Goal: Browse casually: Explore the website without a specific task or goal

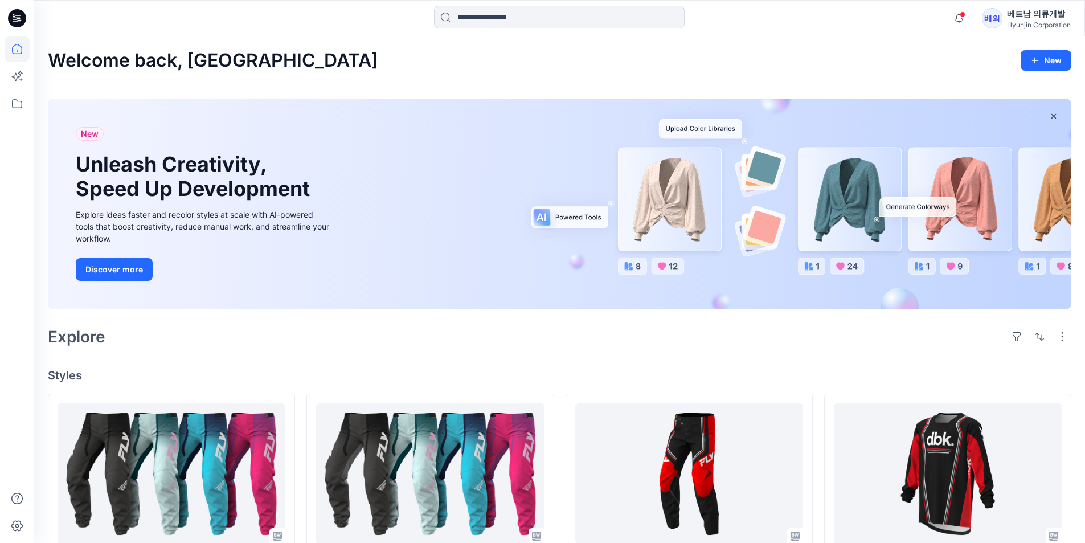
click at [1030, 19] on div "베트남 의류개발" at bounding box center [1039, 14] width 64 height 14
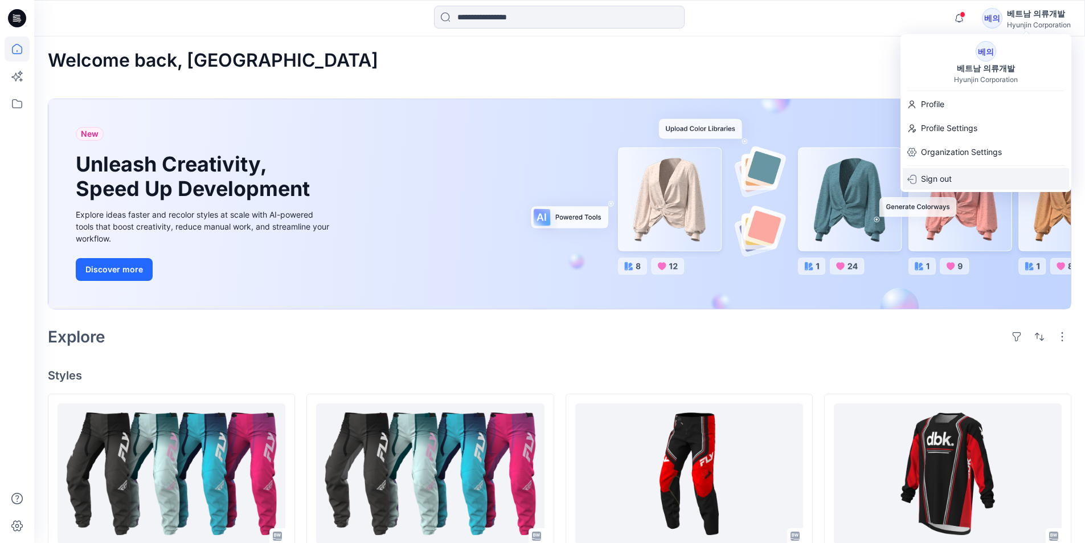
click at [942, 174] on p "Sign out" at bounding box center [936, 179] width 31 height 22
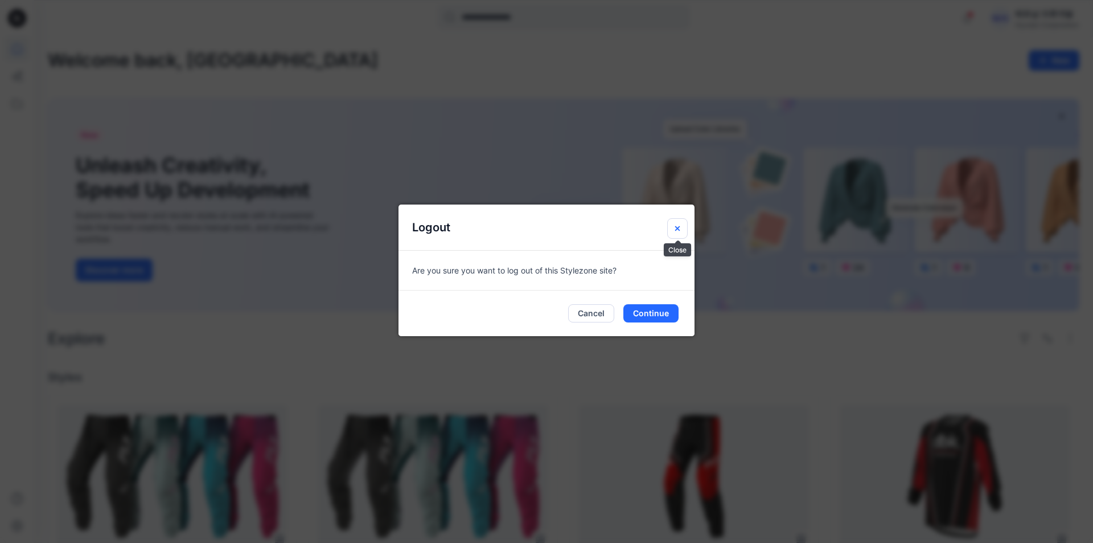
click at [678, 234] on button "Close" at bounding box center [677, 228] width 20 height 20
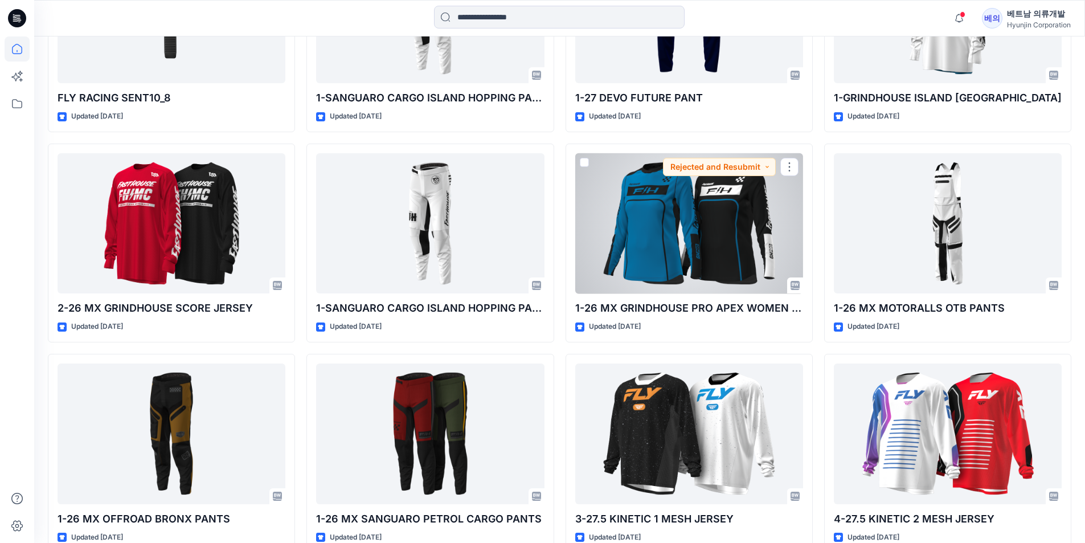
scroll to position [4309, 0]
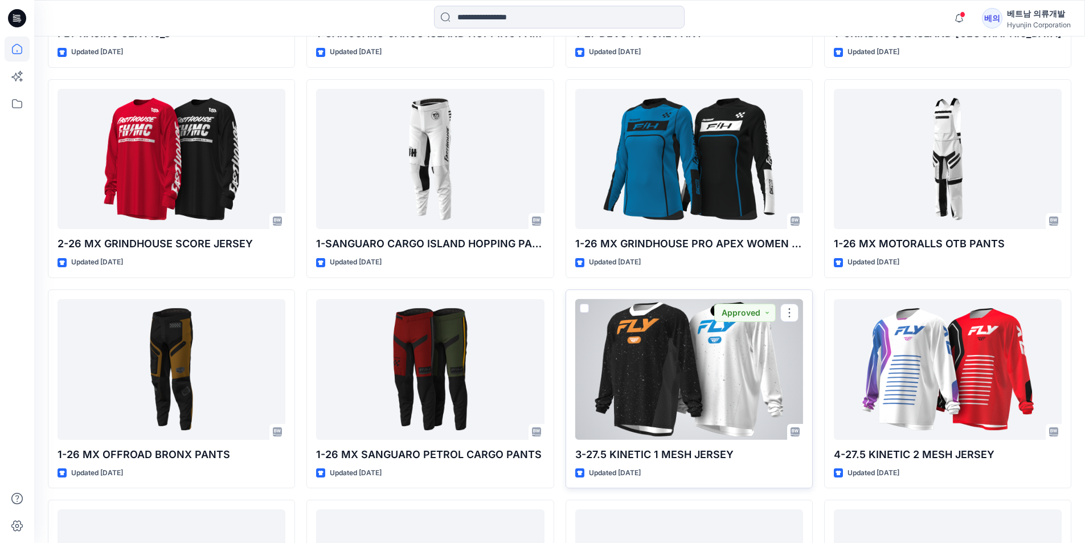
click at [635, 398] on div at bounding box center [689, 369] width 228 height 141
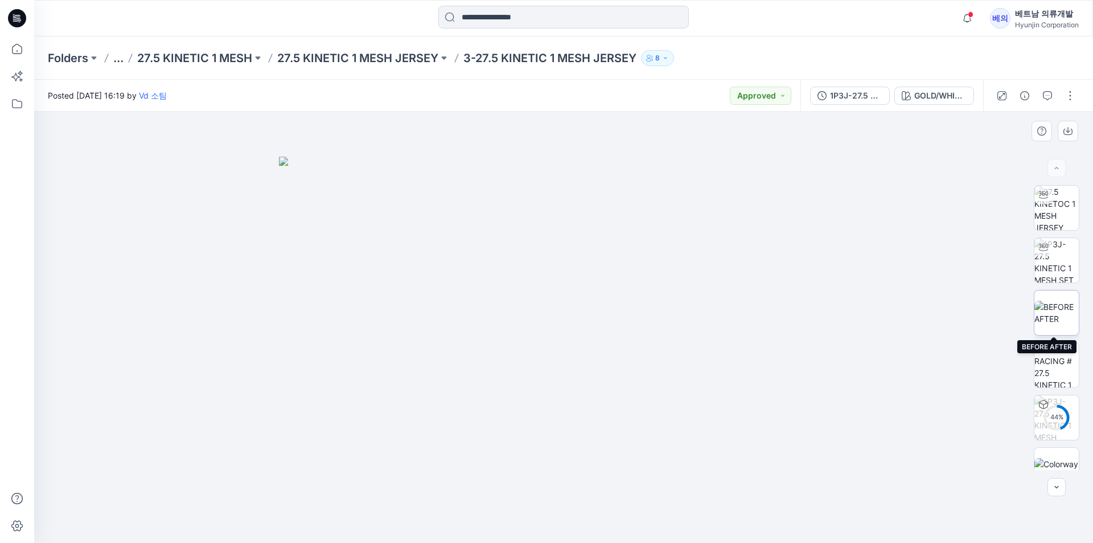
click at [1053, 307] on img at bounding box center [1057, 313] width 44 height 24
drag, startPoint x: 788, startPoint y: 477, endPoint x: 715, endPoint y: 388, distance: 114.8
click at [719, 330] on img at bounding box center [563, 227] width 905 height 632
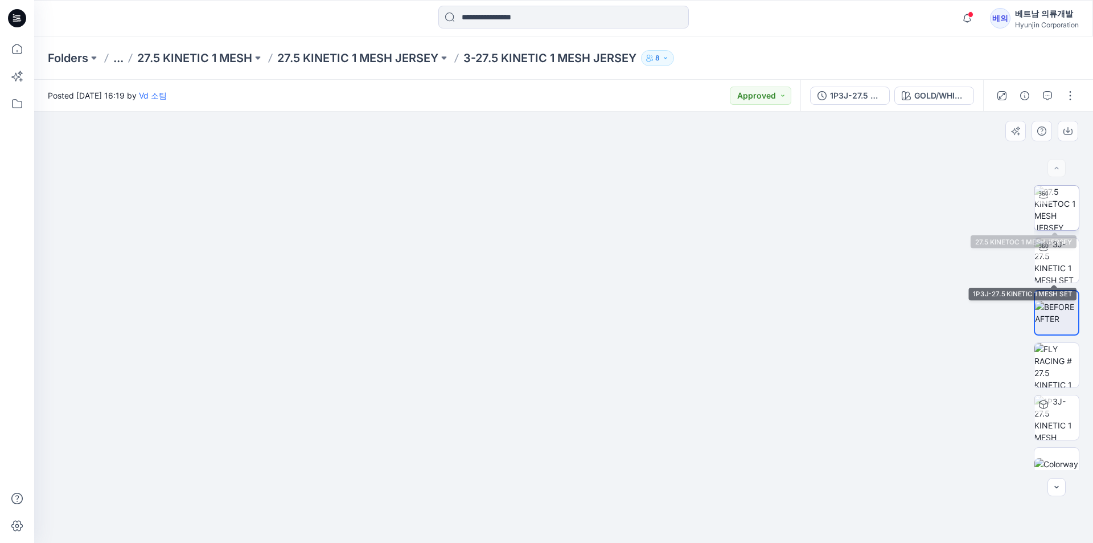
click at [1046, 215] on img at bounding box center [1057, 208] width 44 height 44
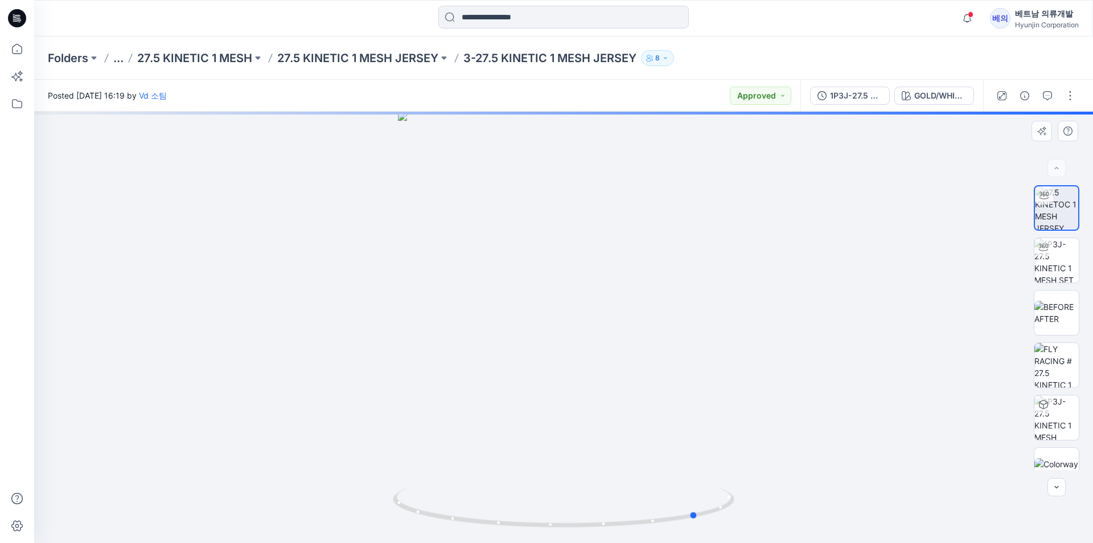
drag, startPoint x: 592, startPoint y: 471, endPoint x: 689, endPoint y: 445, distance: 100.3
click at [689, 445] on div at bounding box center [563, 327] width 1059 height 431
drag, startPoint x: 547, startPoint y: 471, endPoint x: 614, endPoint y: 468, distance: 66.7
click at [614, 468] on div at bounding box center [563, 327] width 1059 height 431
drag, startPoint x: 610, startPoint y: 201, endPoint x: 477, endPoint y: 345, distance: 196.2
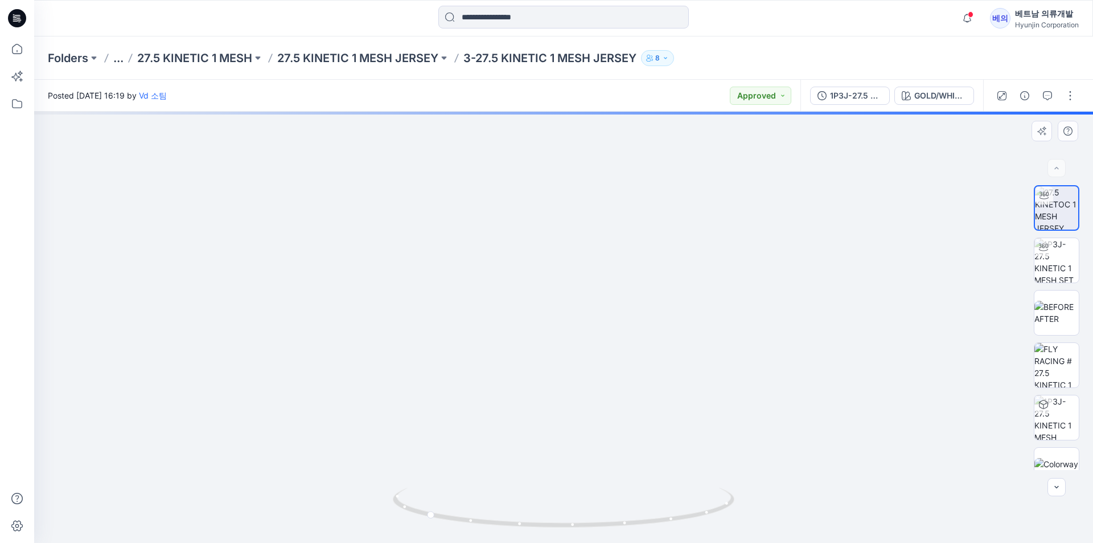
click at [629, 434] on img at bounding box center [563, 291] width 801 height 504
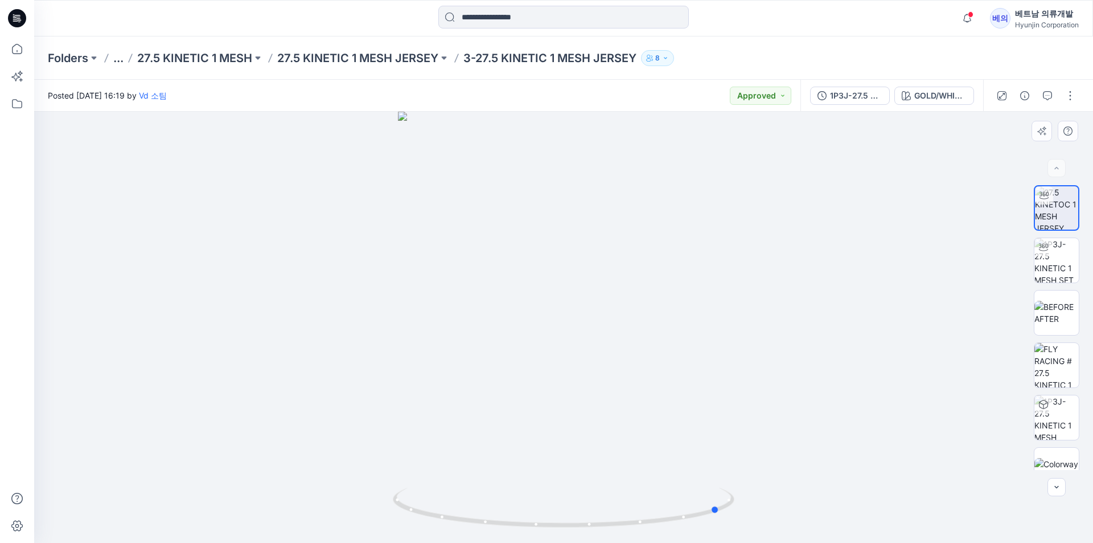
drag, startPoint x: 598, startPoint y: 327, endPoint x: 522, endPoint y: 345, distance: 78.3
click at [522, 345] on div at bounding box center [563, 327] width 1059 height 431
drag, startPoint x: 567, startPoint y: 304, endPoint x: 490, endPoint y: 307, distance: 77.0
click at [490, 307] on div at bounding box center [563, 327] width 1059 height 431
click at [1046, 263] on img at bounding box center [1057, 260] width 44 height 44
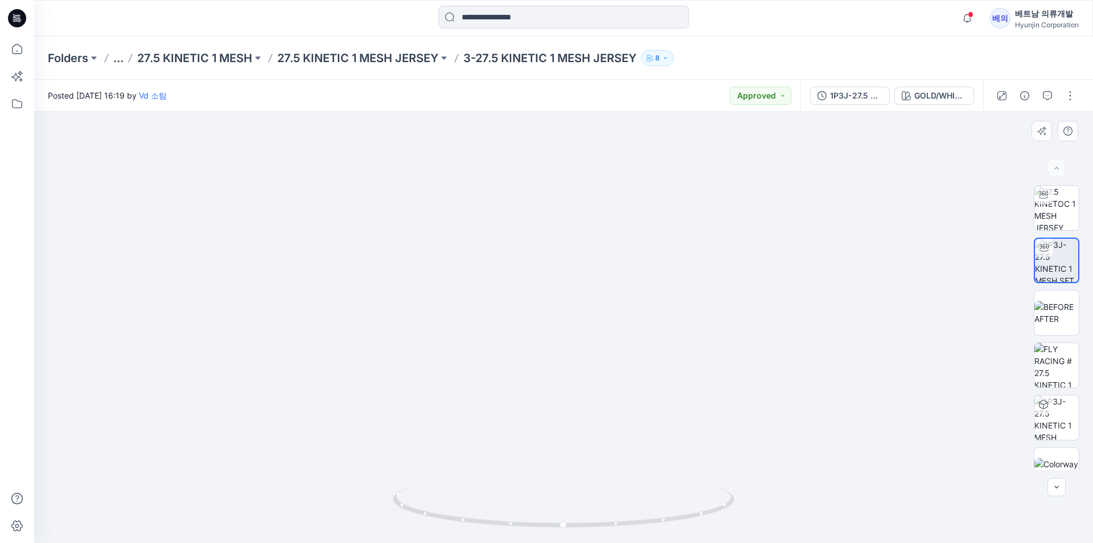
drag, startPoint x: 486, startPoint y: 289, endPoint x: 259, endPoint y: 347, distance: 234.4
click at [259, 347] on img at bounding box center [564, 195] width 854 height 695
drag, startPoint x: 502, startPoint y: 281, endPoint x: 464, endPoint y: 386, distance: 111.0
click at [464, 387] on img at bounding box center [564, 281] width 854 height 524
drag, startPoint x: 571, startPoint y: 528, endPoint x: 650, endPoint y: 524, distance: 79.3
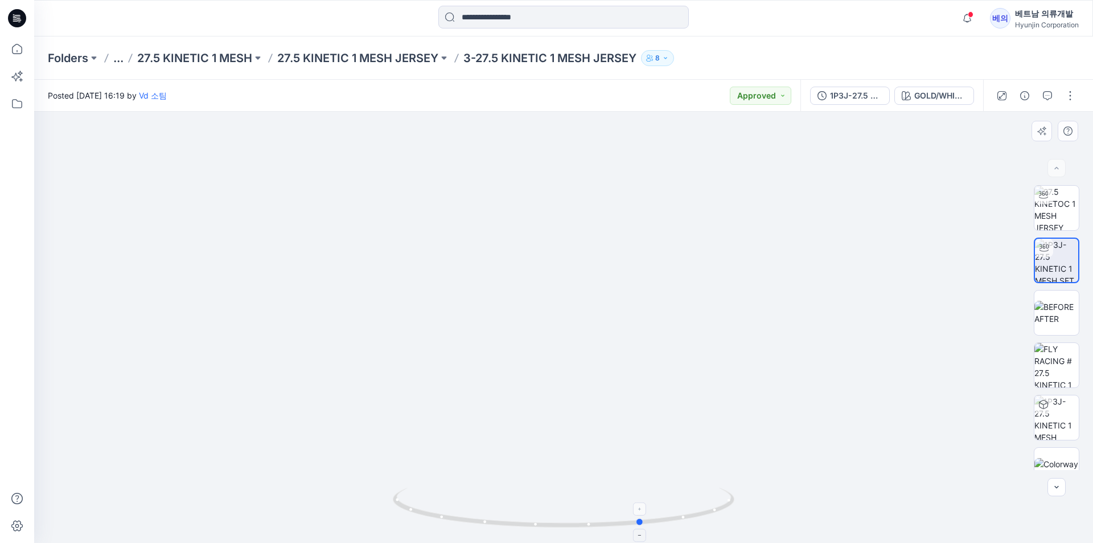
click at [650, 524] on icon at bounding box center [565, 508] width 345 height 43
drag, startPoint x: 639, startPoint y: 530, endPoint x: 711, endPoint y: 510, distance: 73.9
click at [711, 510] on icon at bounding box center [565, 508] width 345 height 43
drag, startPoint x: 640, startPoint y: 520, endPoint x: 746, endPoint y: 498, distance: 108.2
click at [746, 498] on div at bounding box center [563, 327] width 1059 height 431
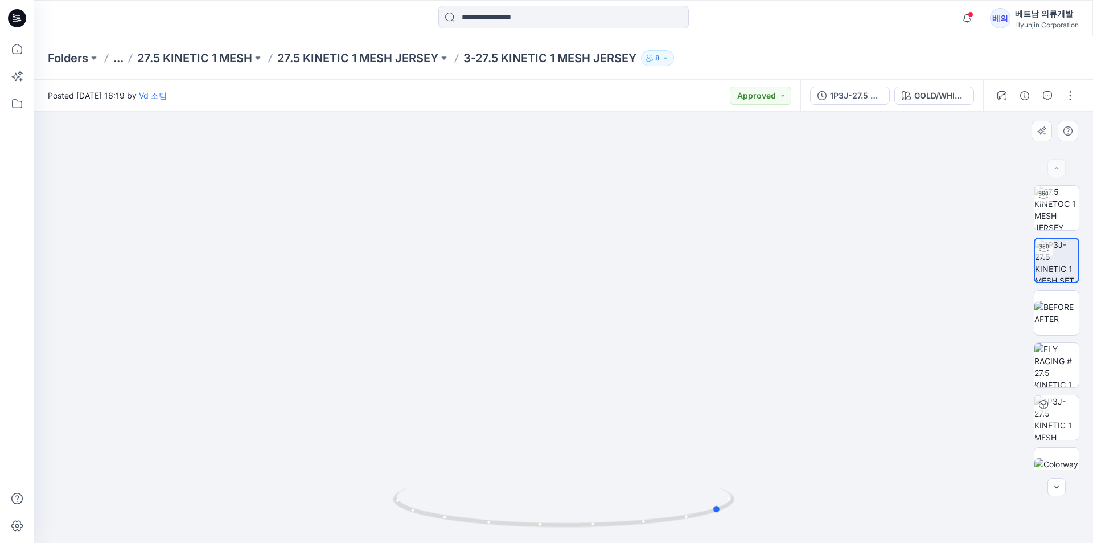
drag, startPoint x: 656, startPoint y: 530, endPoint x: 645, endPoint y: 532, distance: 11.6
click at [645, 532] on div at bounding box center [564, 514] width 342 height 57
drag, startPoint x: 645, startPoint y: 532, endPoint x: 834, endPoint y: 436, distance: 212.6
click at [834, 436] on div at bounding box center [563, 327] width 1059 height 431
click at [1057, 316] on img at bounding box center [1057, 313] width 44 height 24
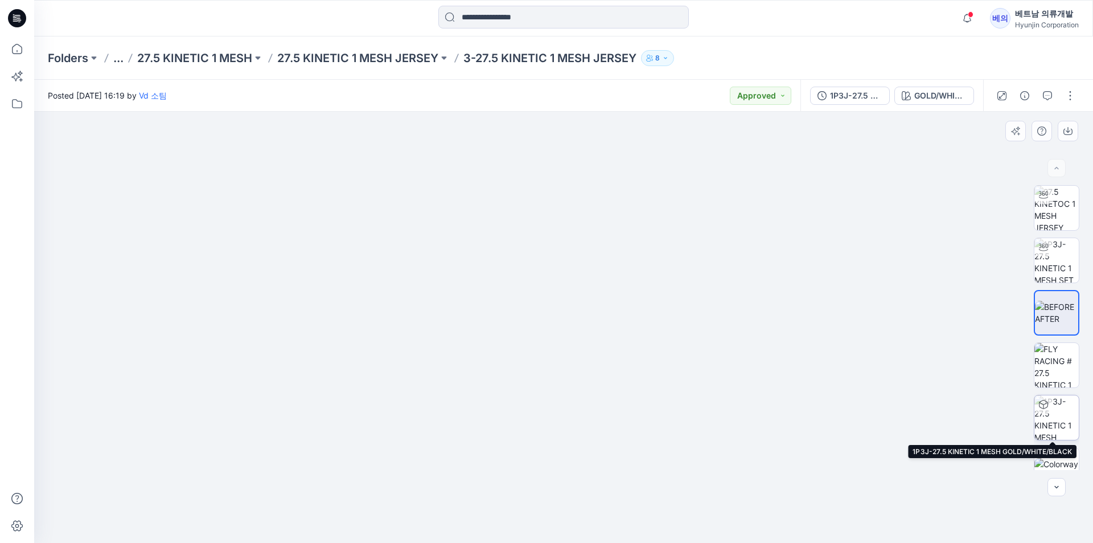
click at [1042, 424] on img at bounding box center [1057, 417] width 44 height 44
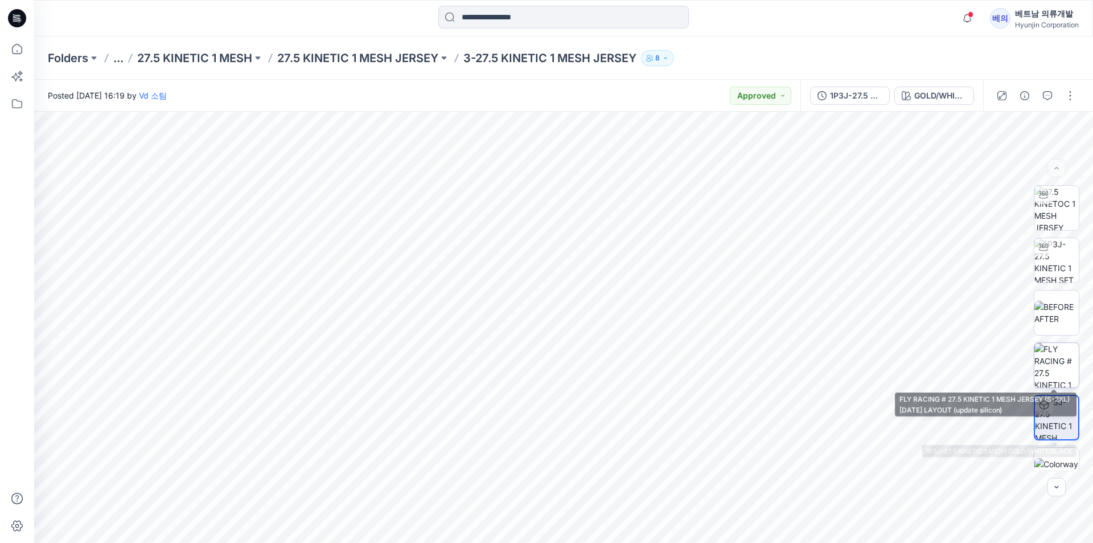
scroll to position [75, 0]
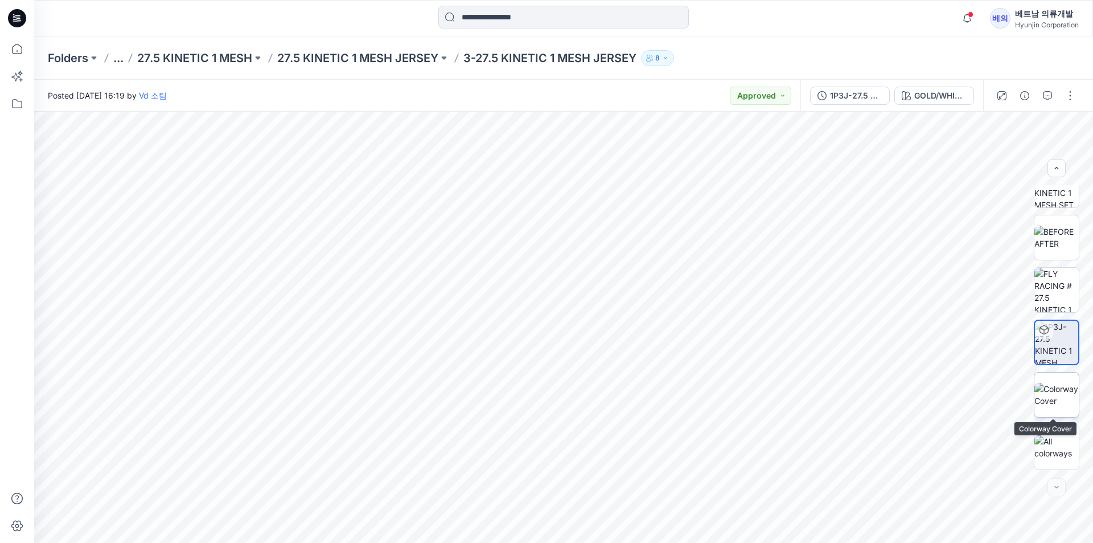
click at [1063, 396] on img at bounding box center [1057, 395] width 44 height 24
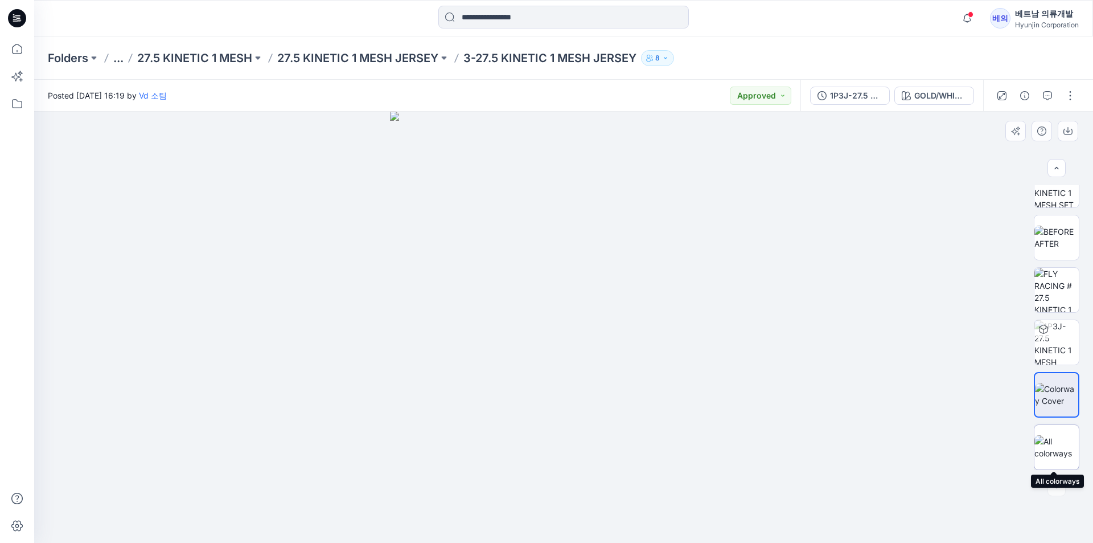
click at [1057, 452] on img at bounding box center [1057, 447] width 44 height 24
drag, startPoint x: 672, startPoint y: 431, endPoint x: 281, endPoint y: 423, distance: 390.7
click at [281, 423] on img at bounding box center [563, 350] width 569 height 387
drag, startPoint x: 650, startPoint y: 318, endPoint x: 699, endPoint y: 317, distance: 49.0
click at [699, 317] on img at bounding box center [563, 350] width 569 height 387
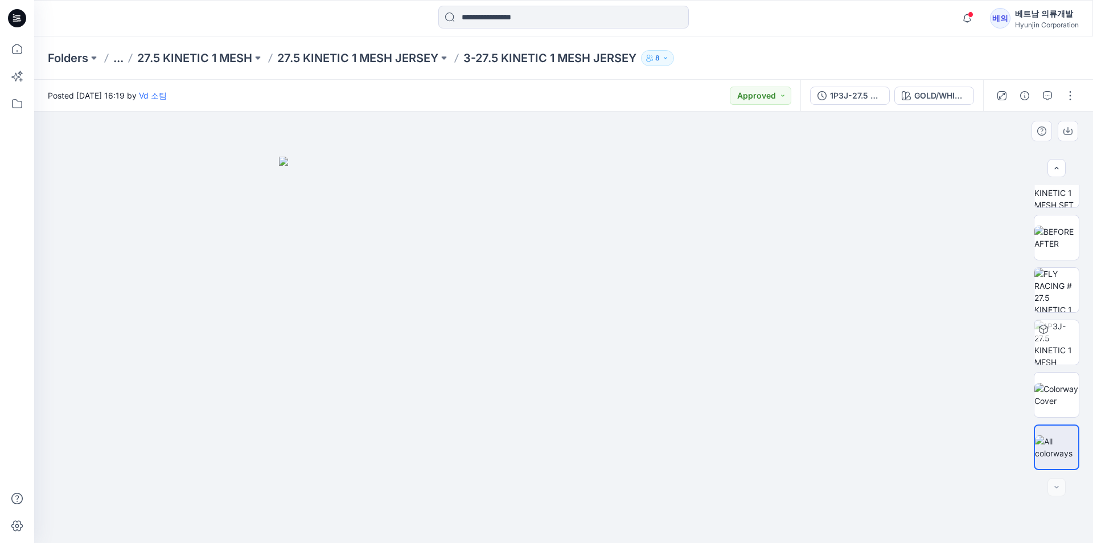
drag, startPoint x: 699, startPoint y: 317, endPoint x: 405, endPoint y: 368, distance: 298.3
click at [416, 368] on img at bounding box center [563, 350] width 569 height 387
drag, startPoint x: 408, startPoint y: 304, endPoint x: 543, endPoint y: 240, distance: 149.3
click at [506, 255] on img at bounding box center [563, 350] width 569 height 387
click at [386, 182] on img at bounding box center [563, 350] width 569 height 387
